Goal: Use online tool/utility: Utilize a website feature to perform a specific function

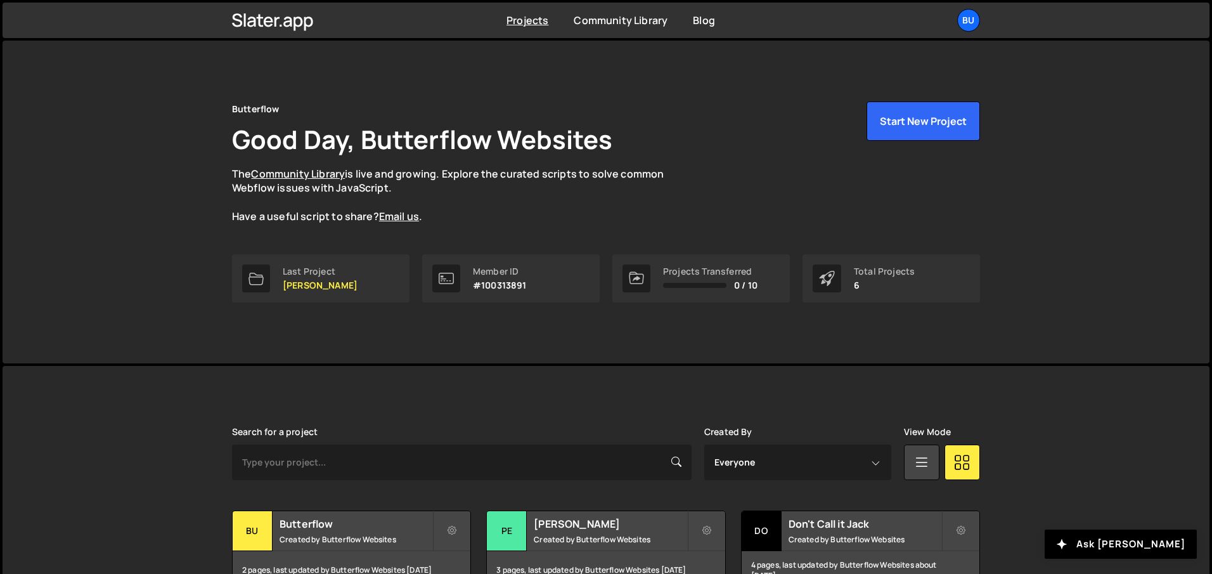
scroll to position [174, 0]
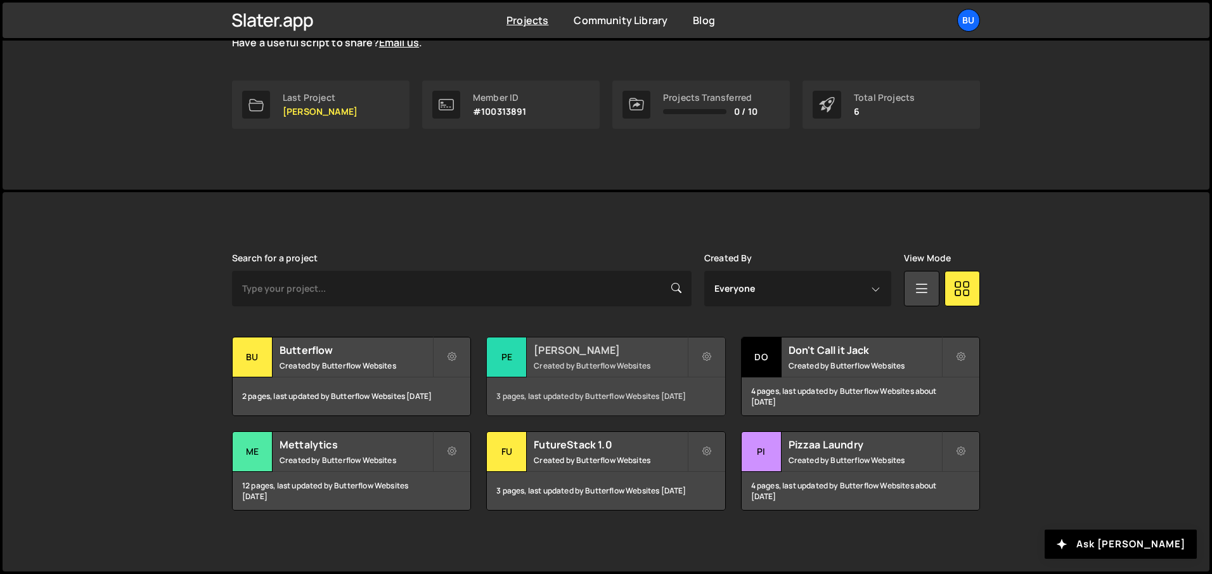
click at [562, 349] on h2 "[PERSON_NAME]" at bounding box center [610, 350] width 153 height 14
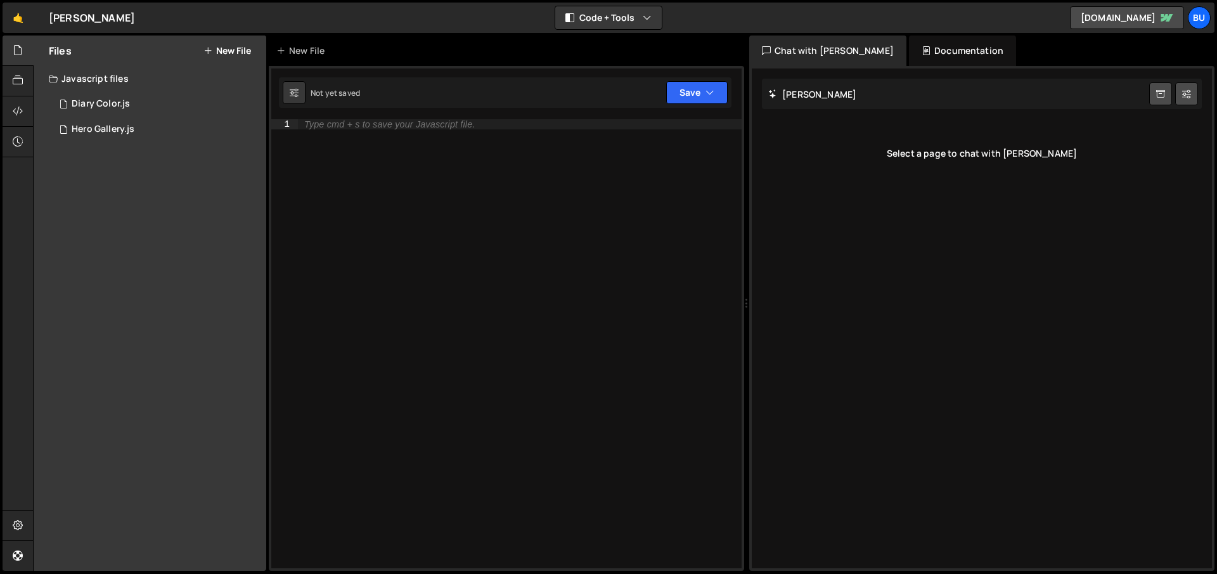
click at [242, 50] on button "New File" at bounding box center [228, 51] width 48 height 10
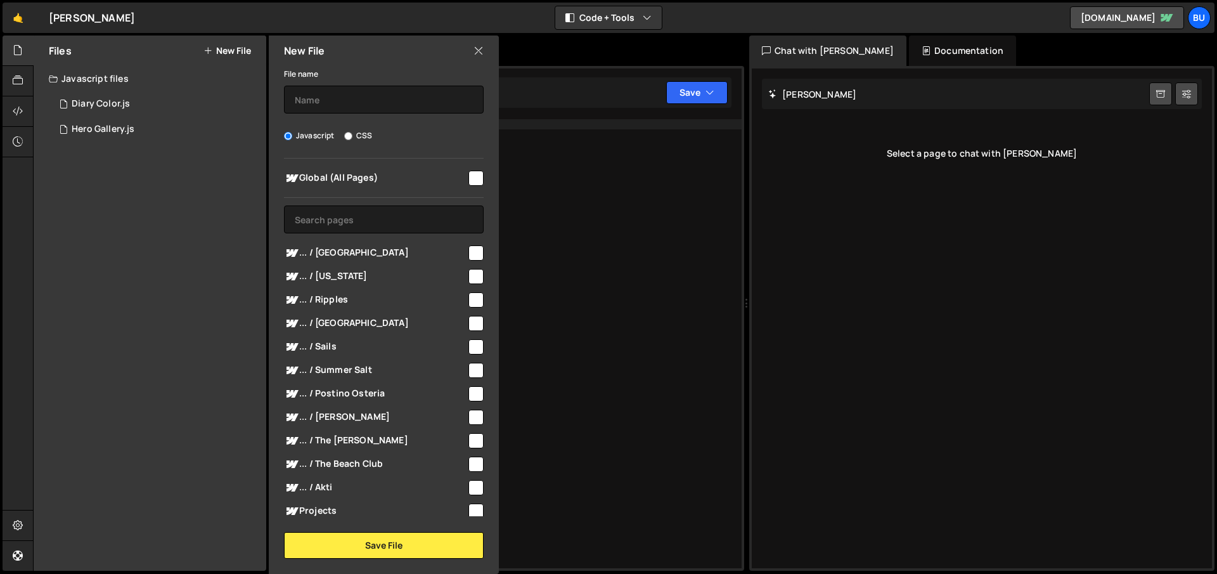
click at [470, 175] on input "checkbox" at bounding box center [476, 178] width 15 height 15
checkbox input "true"
click at [316, 78] on label "File name" at bounding box center [301, 74] width 34 height 13
click at [313, 96] on input "text" at bounding box center [384, 100] width 200 height 28
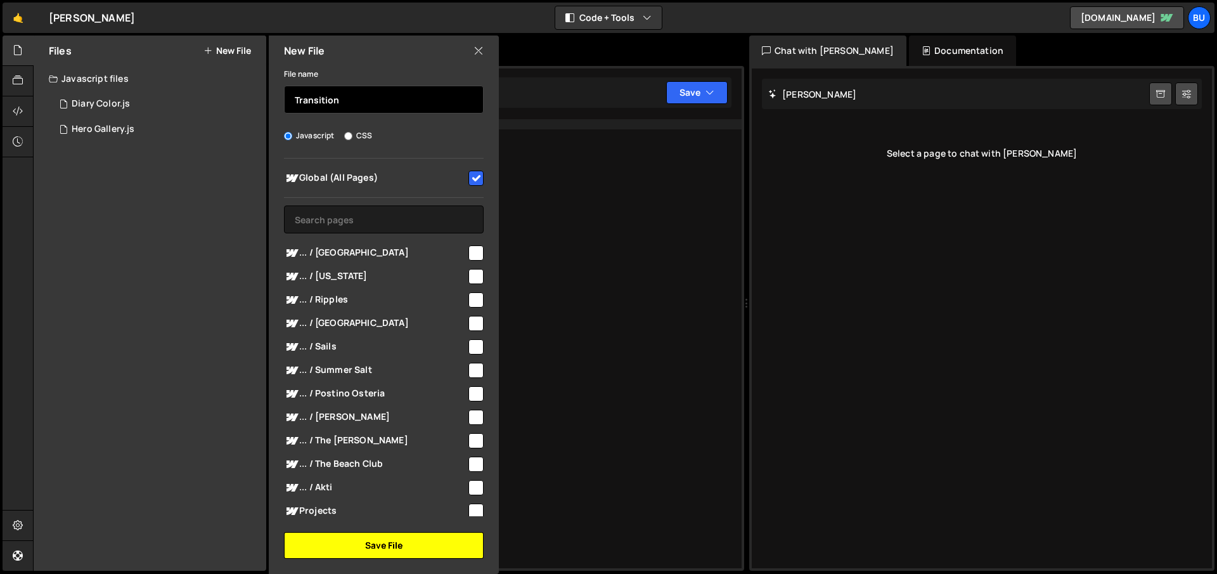
type input "Transition"
click at [368, 540] on button "Save File" at bounding box center [384, 545] width 200 height 27
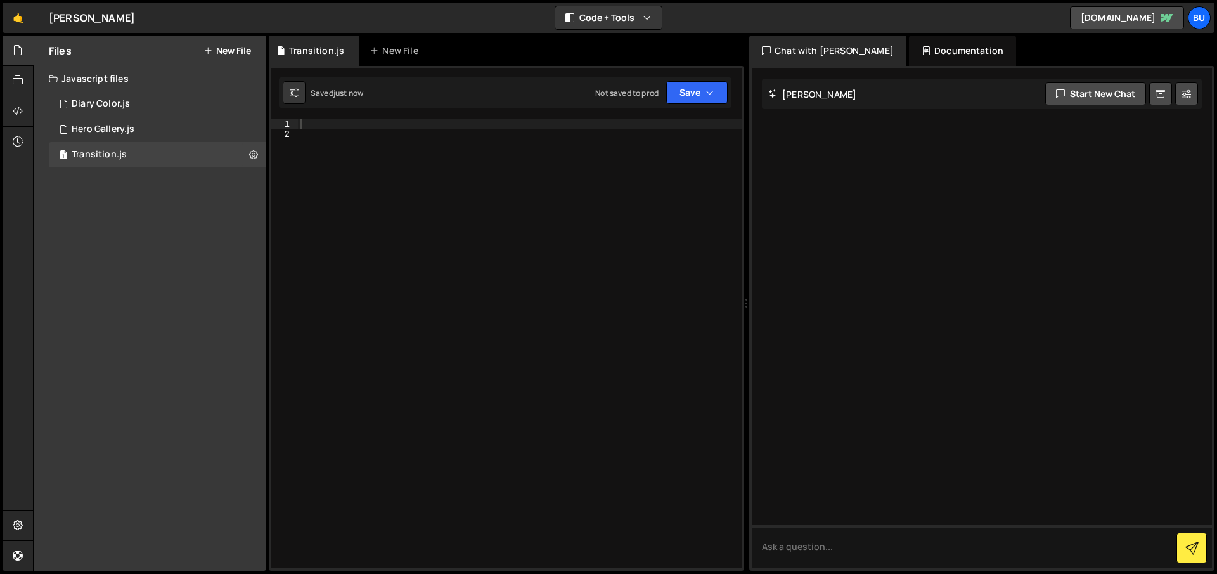
click at [372, 197] on div at bounding box center [520, 353] width 444 height 469
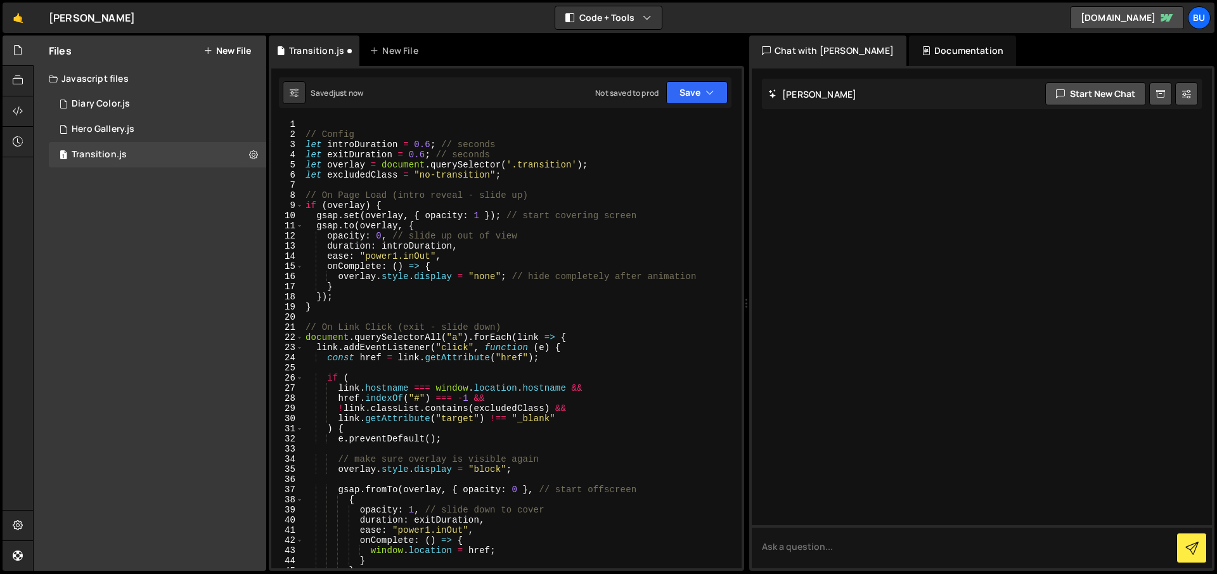
click at [429, 144] on div "// Config let introDuration = 0.6 ; // seconds let exitDuration = 0.6 ; // seco…" at bounding box center [520, 353] width 434 height 469
click at [408, 147] on div "// Config let introDuration = 0.4 ; // seconds let exitDuration = 0.4 ; // seco…" at bounding box center [520, 353] width 434 height 469
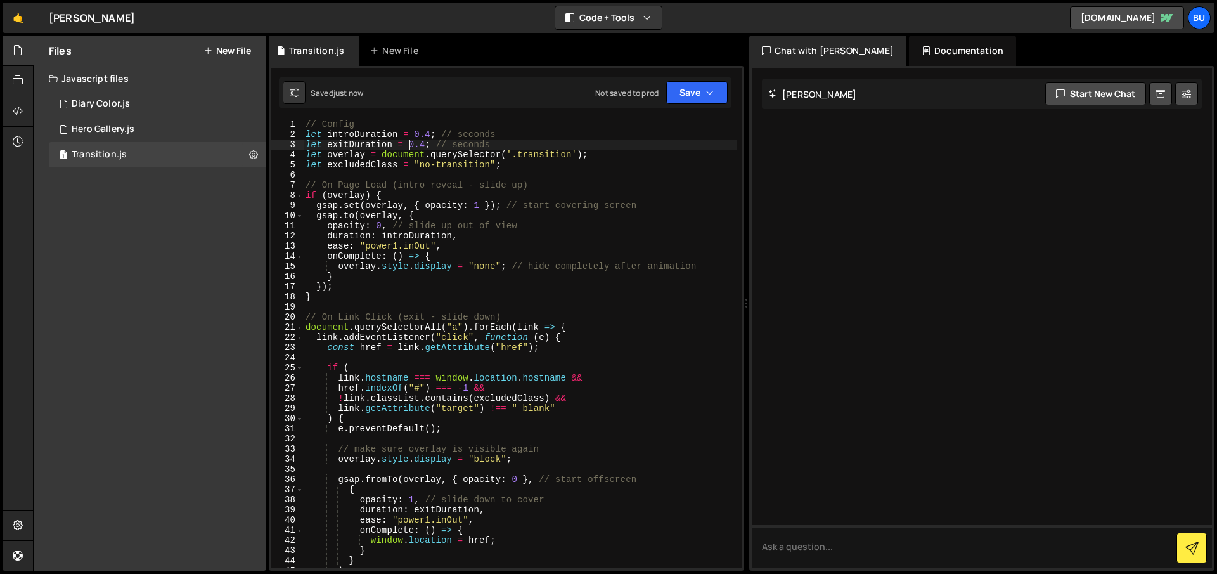
type textarea "let exitDuration = 0.4; // seconds"
